Goal: Book appointment/travel/reservation

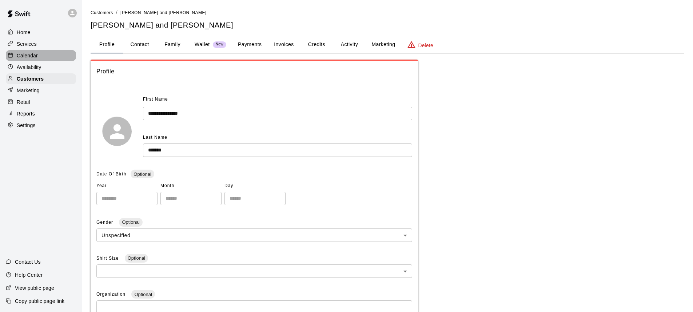
click at [29, 58] on p "Calendar" at bounding box center [27, 55] width 21 height 7
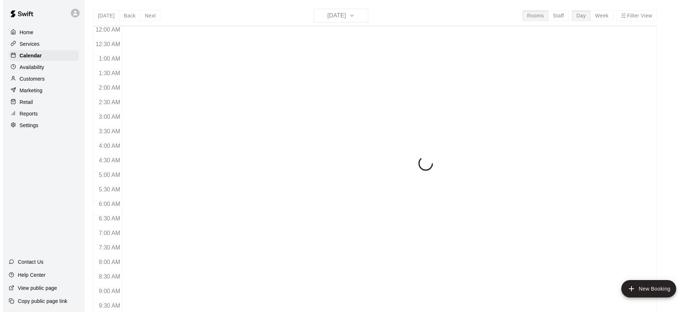
scroll to position [374, 0]
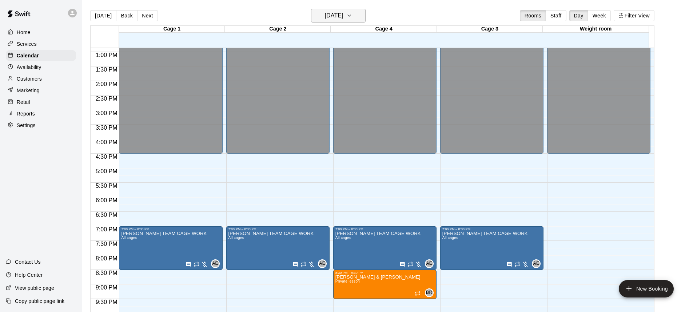
click at [326, 12] on h6 "[DATE]" at bounding box center [334, 16] width 19 height 10
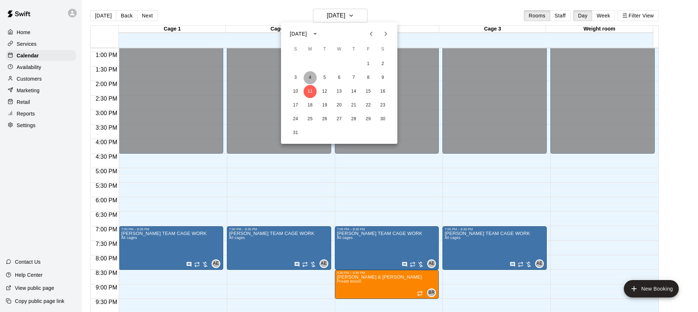
click at [310, 80] on button "4" at bounding box center [310, 77] width 13 height 13
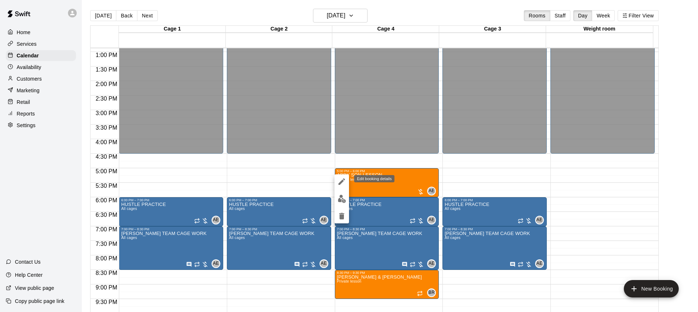
click at [342, 184] on icon "edit" at bounding box center [341, 181] width 9 height 9
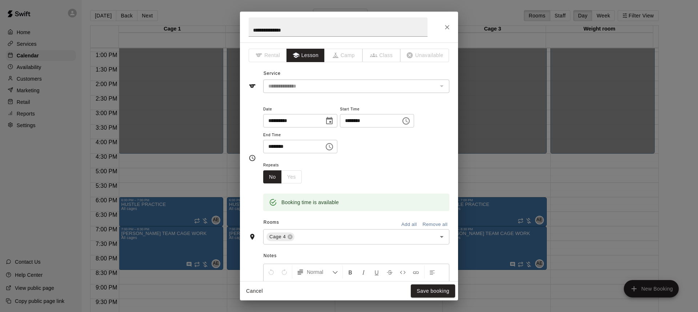
click at [334, 121] on icon "Choose date, selected date is Aug 4, 2025" at bounding box center [329, 121] width 9 height 9
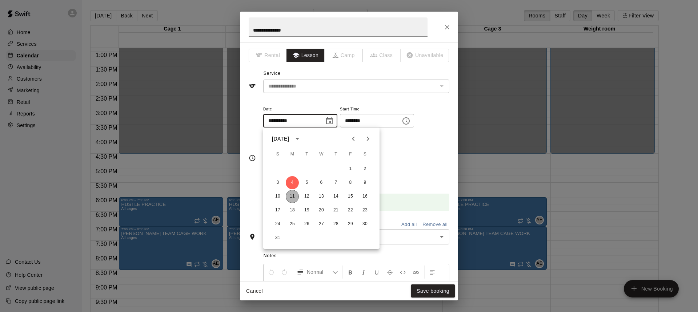
click at [289, 194] on button "11" at bounding box center [292, 196] width 13 height 13
type input "**********"
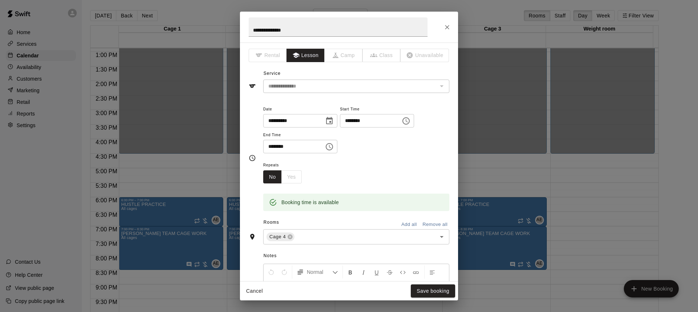
click at [370, 171] on div "Repeats No Yes" at bounding box center [356, 172] width 186 height 23
click at [431, 291] on button "Save booking" at bounding box center [433, 291] width 44 height 13
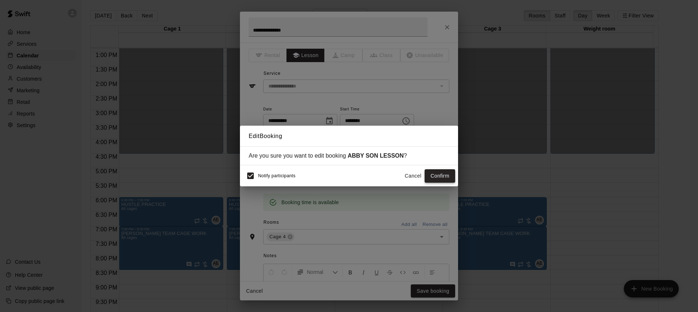
click at [434, 175] on button "Confirm" at bounding box center [440, 175] width 31 height 13
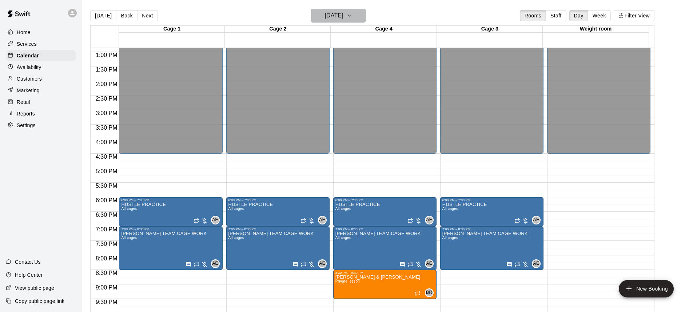
click at [352, 21] on button "[DATE]" at bounding box center [338, 16] width 55 height 14
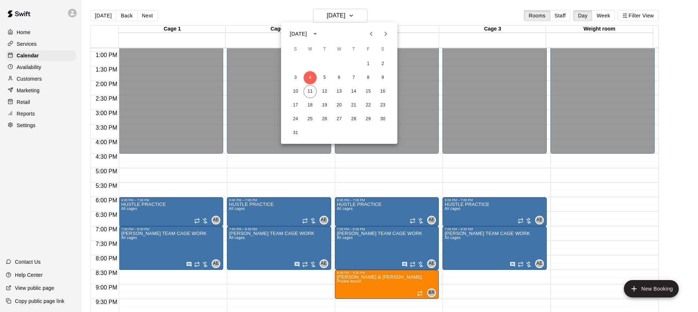
click at [332, 13] on div at bounding box center [349, 156] width 698 height 312
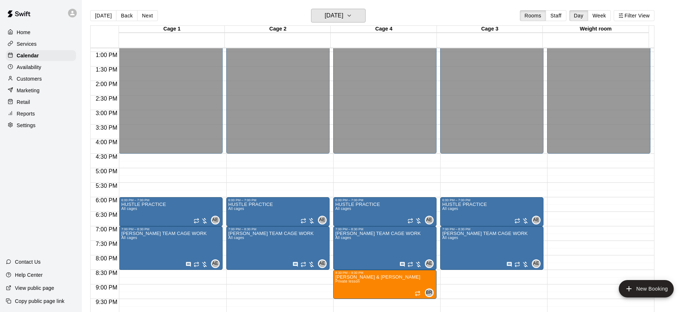
click at [337, 13] on h6 "[DATE]" at bounding box center [334, 16] width 19 height 10
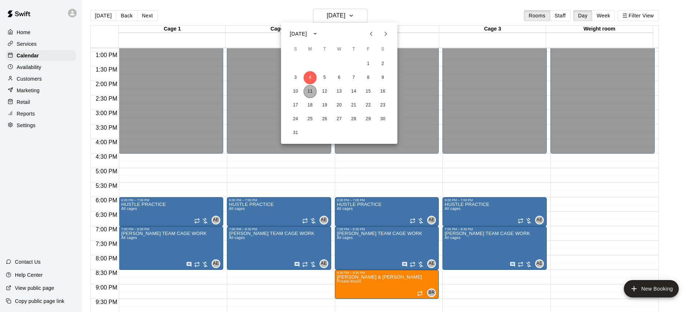
click at [310, 93] on button "11" at bounding box center [310, 91] width 13 height 13
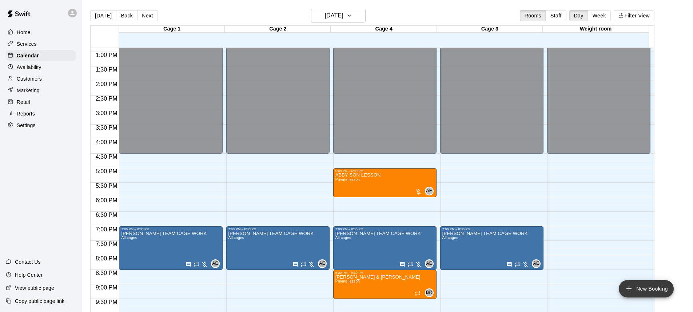
click at [632, 286] on icon "add" at bounding box center [628, 289] width 9 height 9
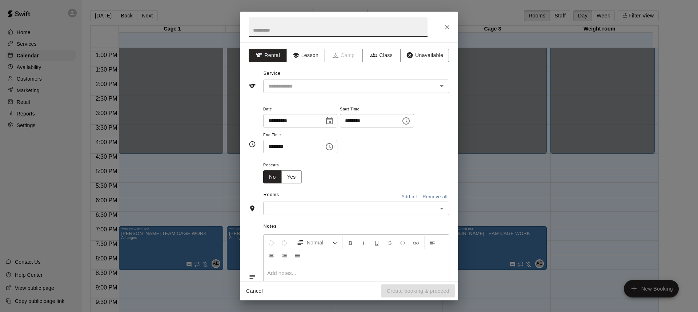
click at [275, 33] on input "text" at bounding box center [338, 26] width 179 height 19
type input "**********"
click at [304, 57] on button "Lesson" at bounding box center [305, 55] width 38 height 13
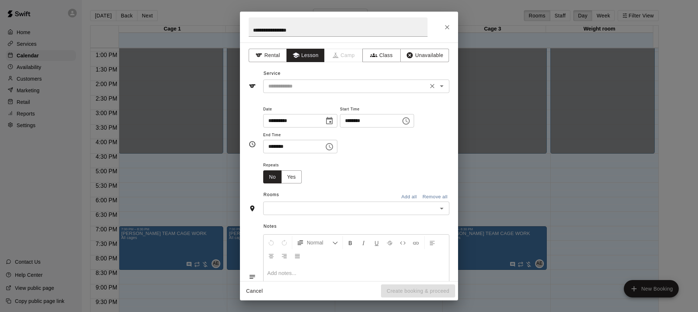
click at [302, 82] on div "​" at bounding box center [356, 86] width 186 height 13
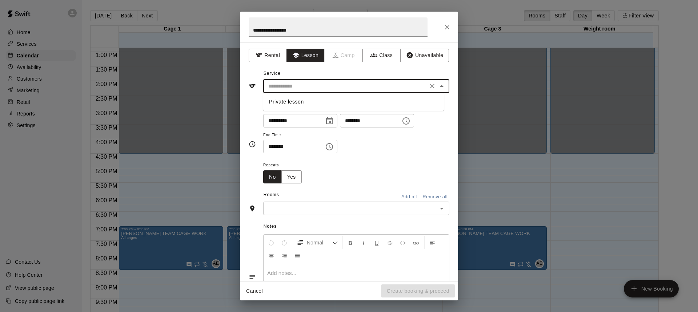
click at [294, 102] on li "Private lesson" at bounding box center [353, 102] width 181 height 12
type input "**********"
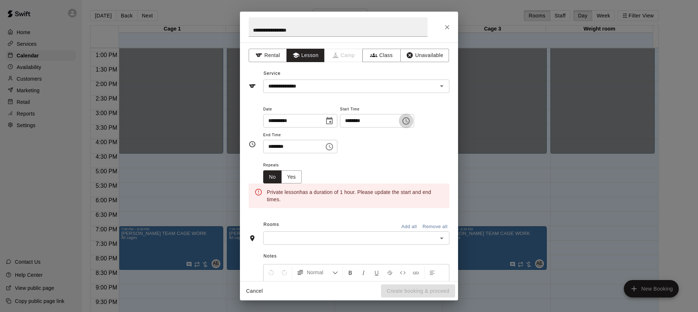
click at [410, 120] on icon "Choose time, selected time is 12:00 PM" at bounding box center [406, 121] width 9 height 9
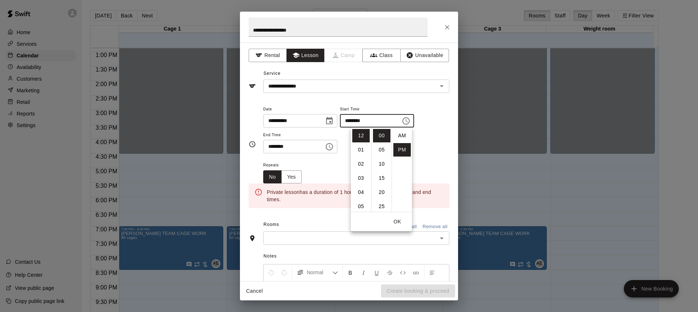
scroll to position [13, 0]
click at [362, 190] on li "04" at bounding box center [360, 192] width 17 height 13
type input "********"
click at [431, 154] on div "**********" at bounding box center [356, 133] width 186 height 56
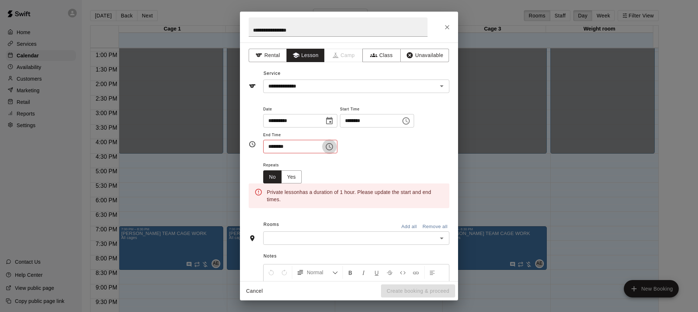
click at [334, 149] on icon "Choose time, selected time is 12:30 PM" at bounding box center [329, 147] width 9 height 9
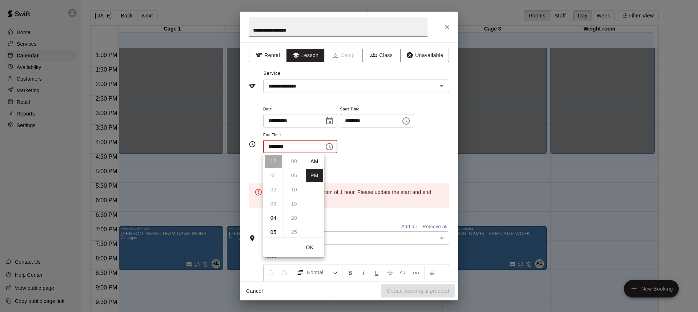
scroll to position [13, 0]
click at [273, 232] on li "05" at bounding box center [273, 232] width 17 height 13
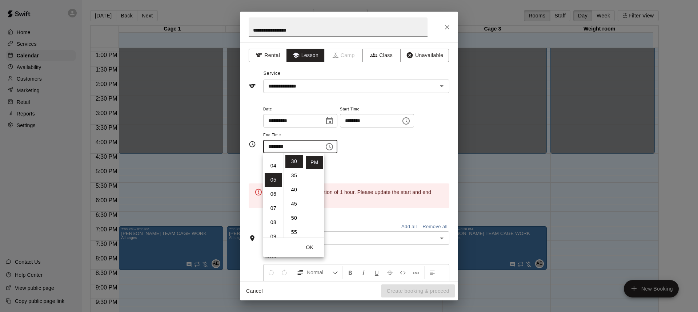
scroll to position [71, 0]
click at [370, 165] on div "Repeats No Yes" at bounding box center [356, 172] width 186 height 23
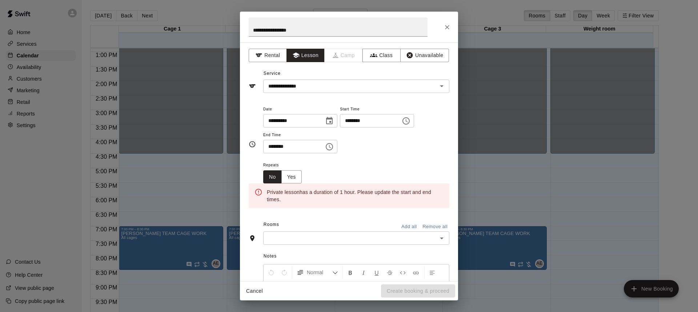
click at [333, 144] on icon "Choose time, selected time is 5:30 PM" at bounding box center [329, 146] width 7 height 7
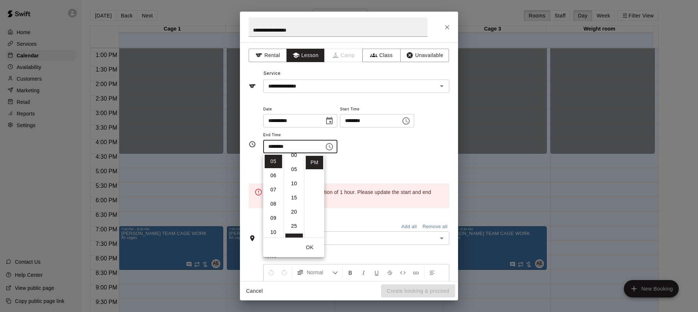
scroll to position [0, 0]
click at [294, 162] on li "00" at bounding box center [293, 161] width 17 height 13
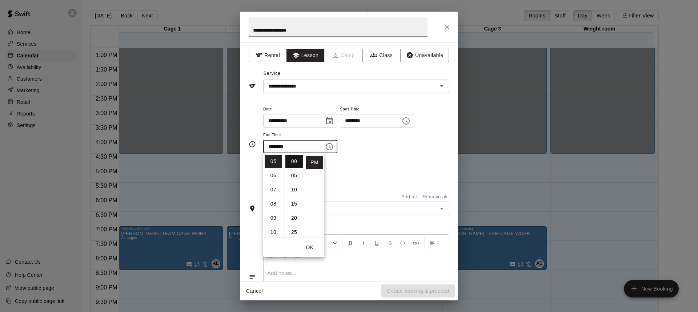
type input "********"
click at [370, 160] on div "**********" at bounding box center [356, 133] width 186 height 56
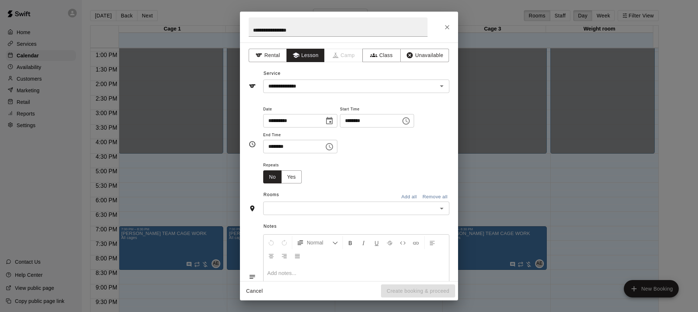
click at [326, 174] on div "Repeats No Yes" at bounding box center [356, 172] width 186 height 23
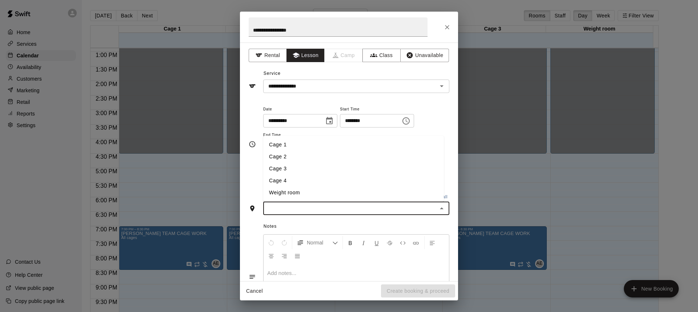
click at [325, 205] on input "text" at bounding box center [350, 208] width 170 height 9
click at [290, 178] on li "Cage 4" at bounding box center [353, 181] width 181 height 12
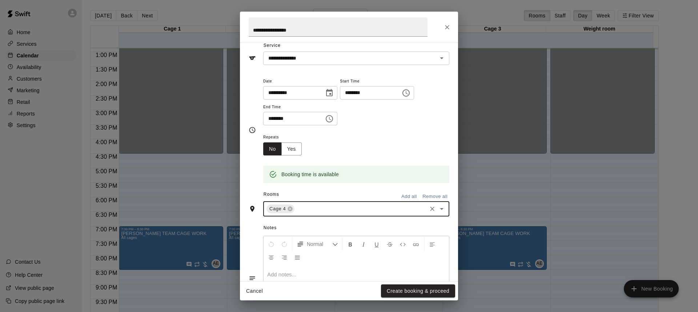
scroll to position [81, 0]
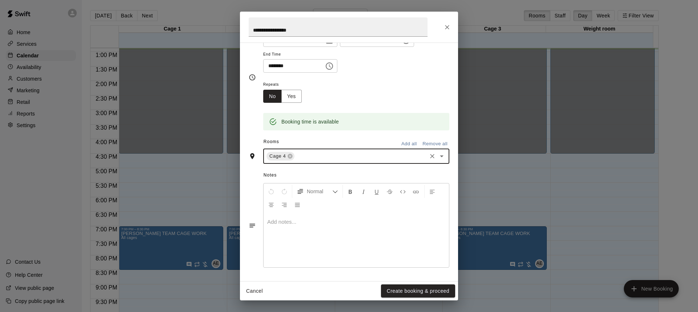
drag, startPoint x: 425, startPoint y: 295, endPoint x: 425, endPoint y: 292, distance: 3.7
click at [425, 294] on button "Create booking & proceed" at bounding box center [418, 291] width 74 height 13
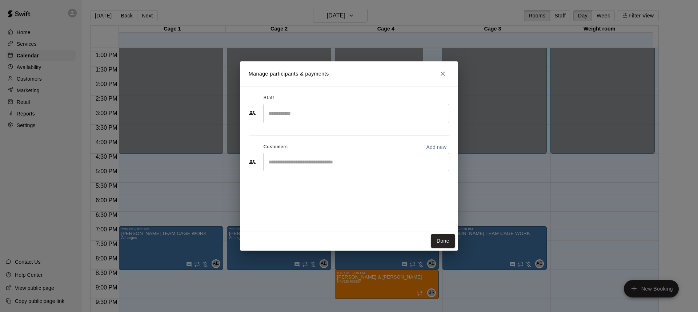
click at [318, 119] on input "Search staff" at bounding box center [356, 113] width 180 height 13
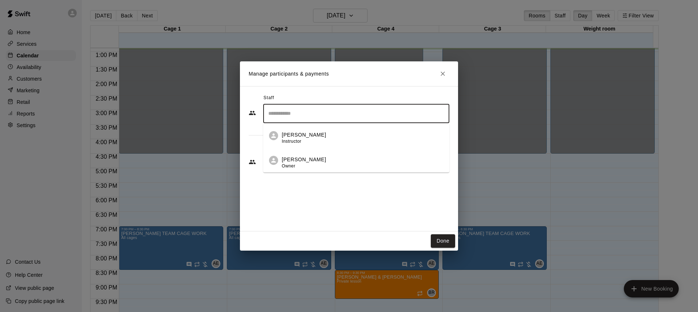
click at [299, 160] on p "[PERSON_NAME]" at bounding box center [304, 160] width 44 height 8
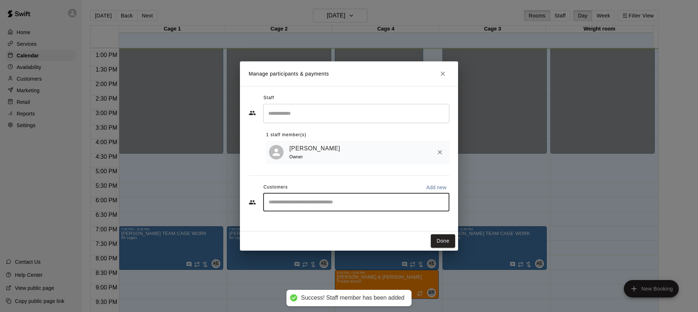
click at [296, 204] on input "Start typing to search customers..." at bounding box center [356, 202] width 180 height 7
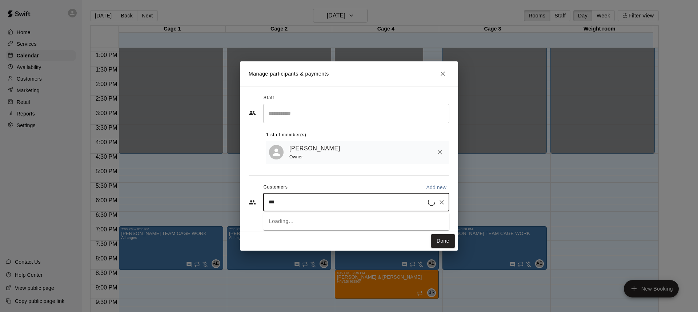
type input "****"
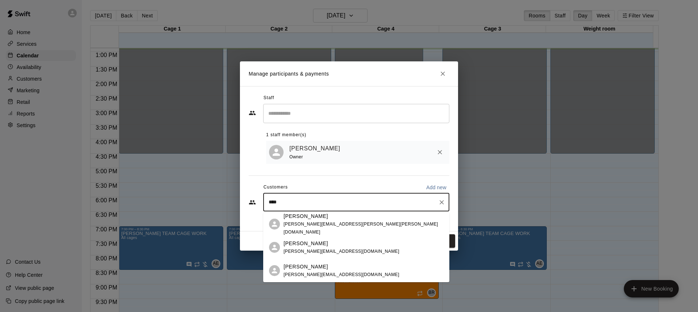
click at [304, 219] on p "[PERSON_NAME]" at bounding box center [306, 217] width 44 height 8
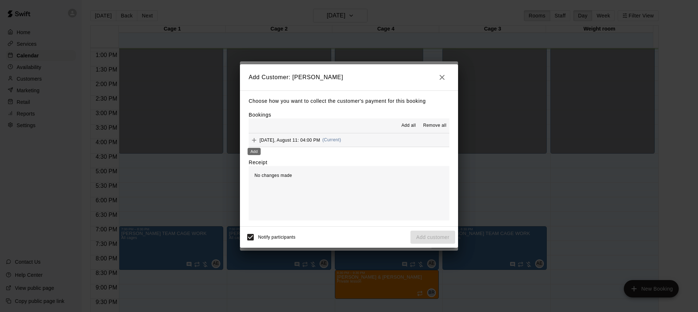
click at [255, 140] on icon "Add" at bounding box center [253, 140] width 7 height 7
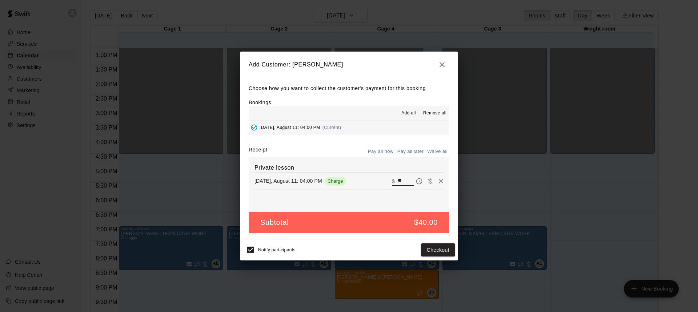
click at [398, 181] on input "**" at bounding box center [406, 181] width 16 height 9
type input "**"
click at [405, 151] on button "Pay all later" at bounding box center [411, 151] width 30 height 11
click at [434, 251] on button "Add customer" at bounding box center [432, 250] width 45 height 13
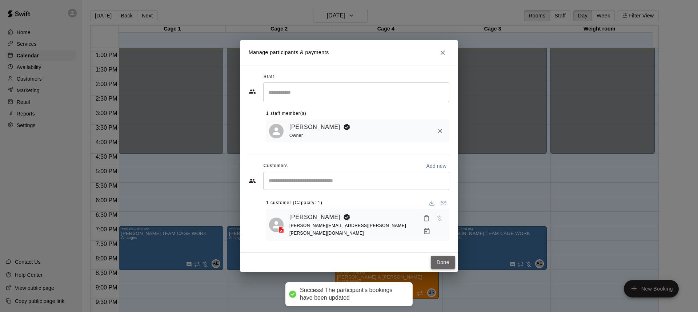
click at [442, 259] on button "Done" at bounding box center [443, 262] width 24 height 13
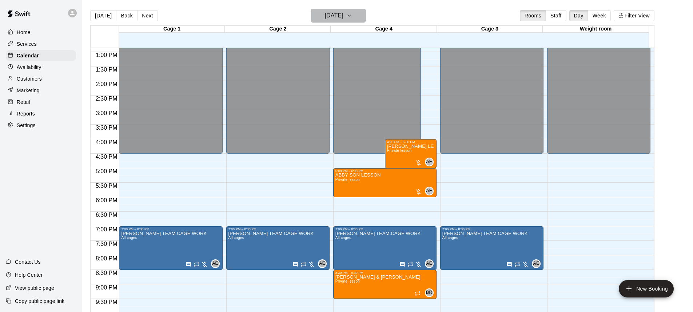
click at [352, 15] on icon "button" at bounding box center [349, 15] width 6 height 9
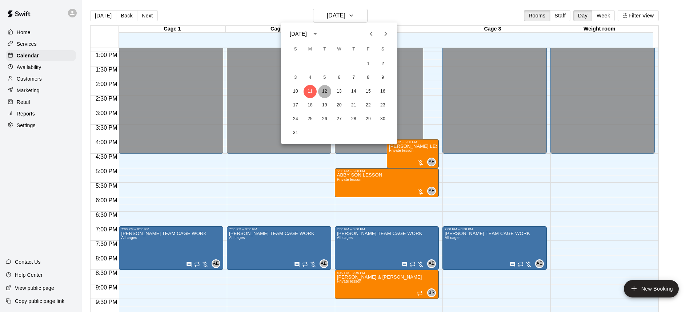
click at [325, 91] on button "12" at bounding box center [324, 91] width 13 height 13
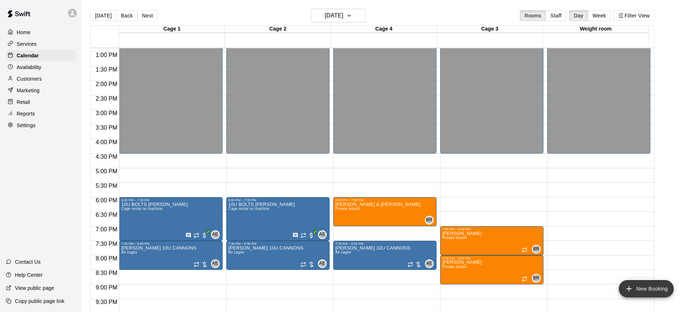
click at [655, 291] on button "New Booking" at bounding box center [645, 288] width 55 height 17
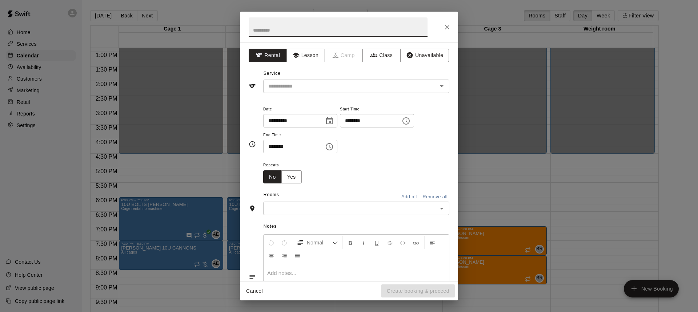
click at [270, 31] on input "text" at bounding box center [338, 26] width 179 height 19
